Goal: Task Accomplishment & Management: Manage account settings

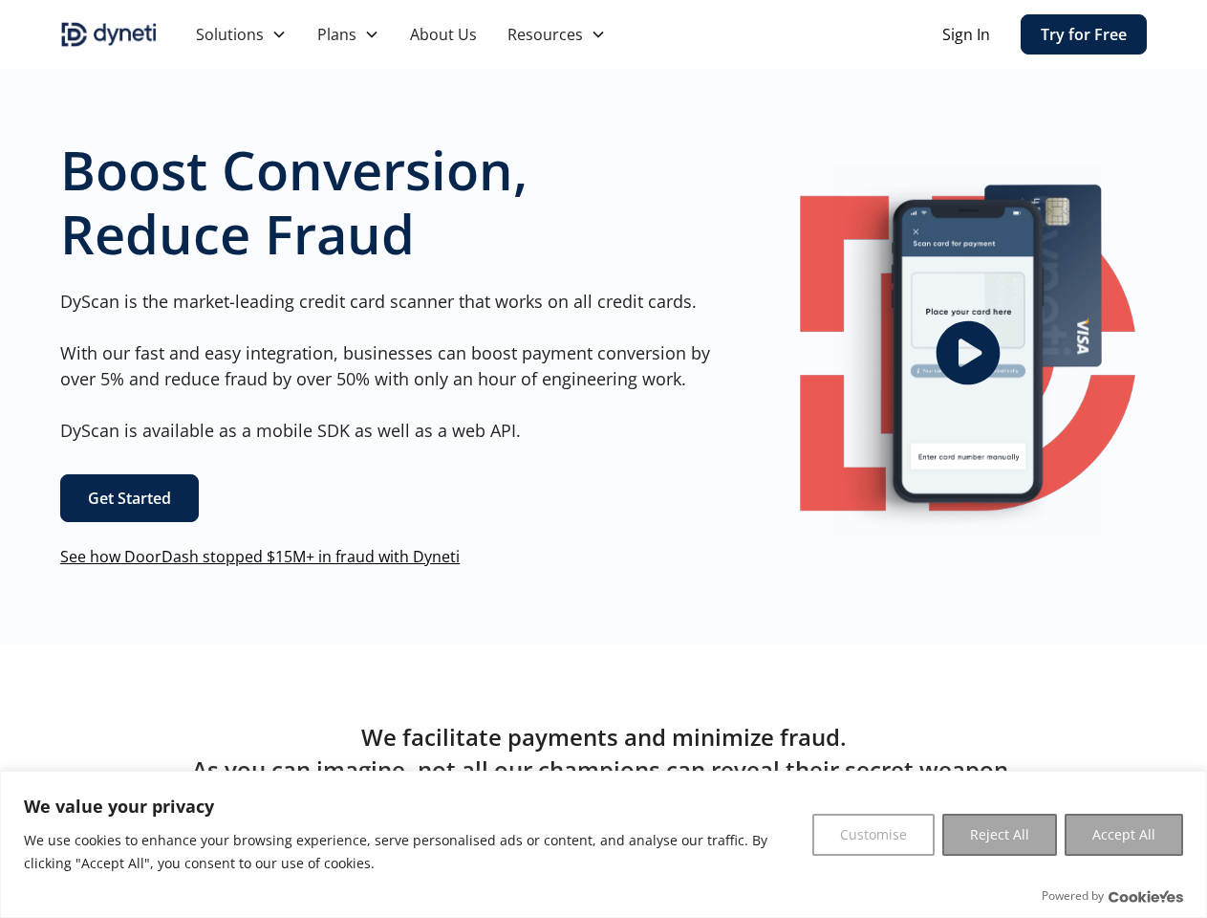
click at [603, 459] on div "Boost Conversion, Reduce Fraud DyScan is the market-leading credit card scanner…" at bounding box center [386, 353] width 652 height 430
click at [874, 834] on button "Customise" at bounding box center [873, 834] width 122 height 42
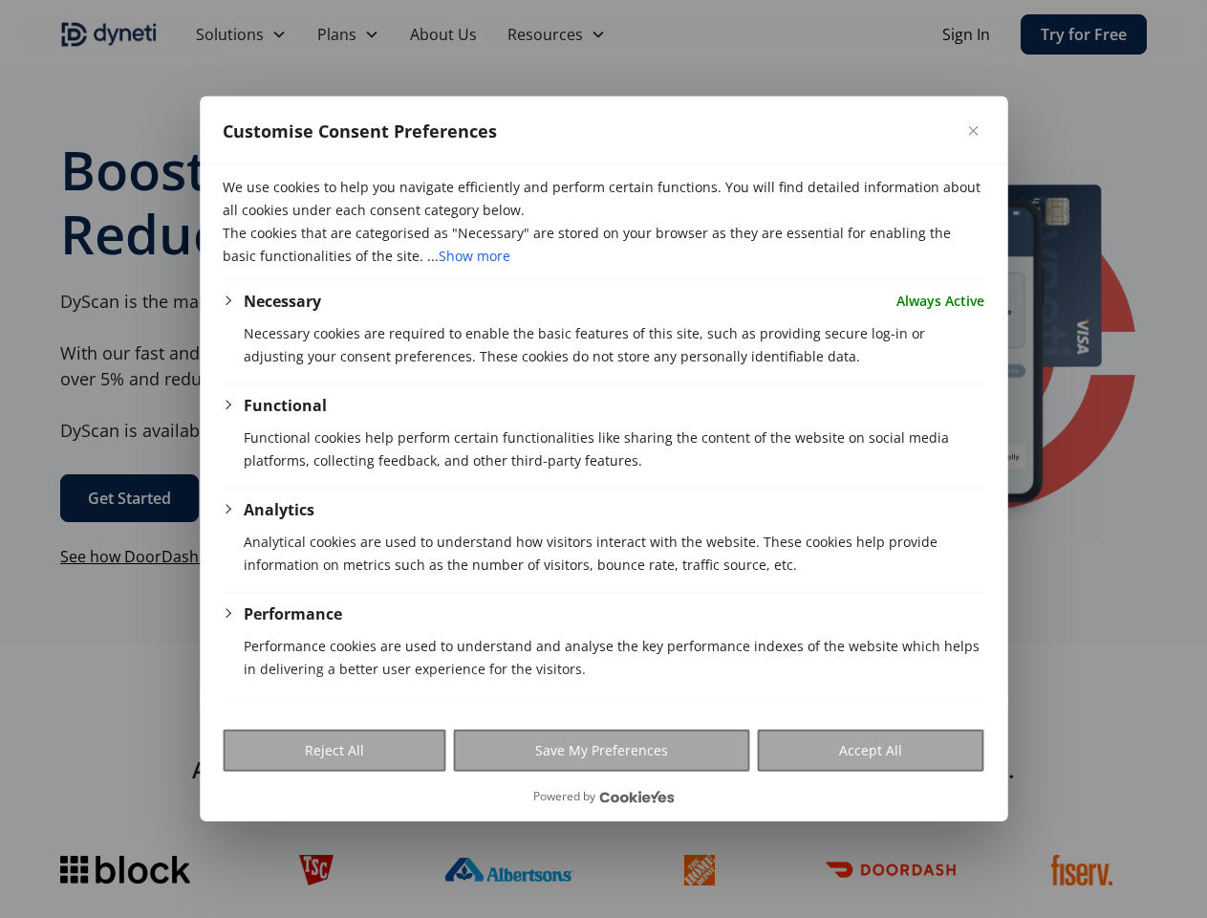
click at [1000, 834] on div at bounding box center [603, 459] width 1207 height 918
click at [1124, 834] on div at bounding box center [603, 459] width 1207 height 918
click at [663, 34] on div at bounding box center [603, 459] width 1207 height 918
click at [241, 34] on div at bounding box center [603, 459] width 1207 height 918
click at [348, 34] on div at bounding box center [603, 459] width 1207 height 918
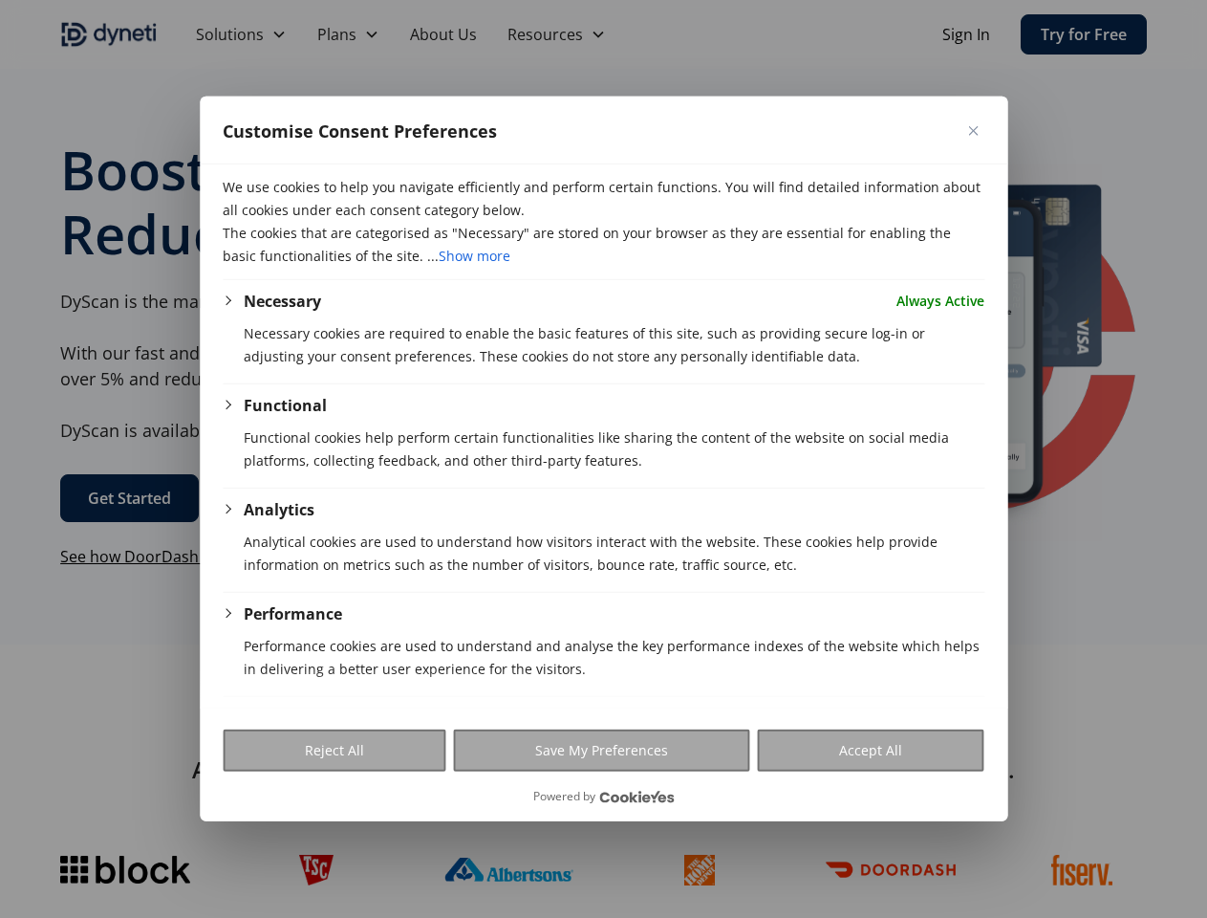
click at [556, 34] on div at bounding box center [603, 459] width 1207 height 918
click at [967, 353] on p "Necessary cookies are required to enable the basic features of this site, such …" at bounding box center [614, 345] width 741 height 46
